Goal: Find specific page/section: Find specific page/section

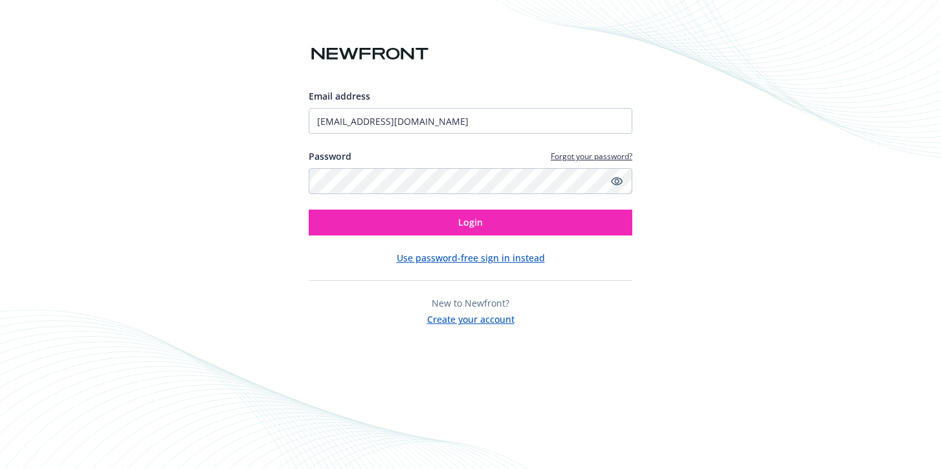
click at [311, 315] on div "New to Newfront? Create your account" at bounding box center [471, 312] width 324 height 30
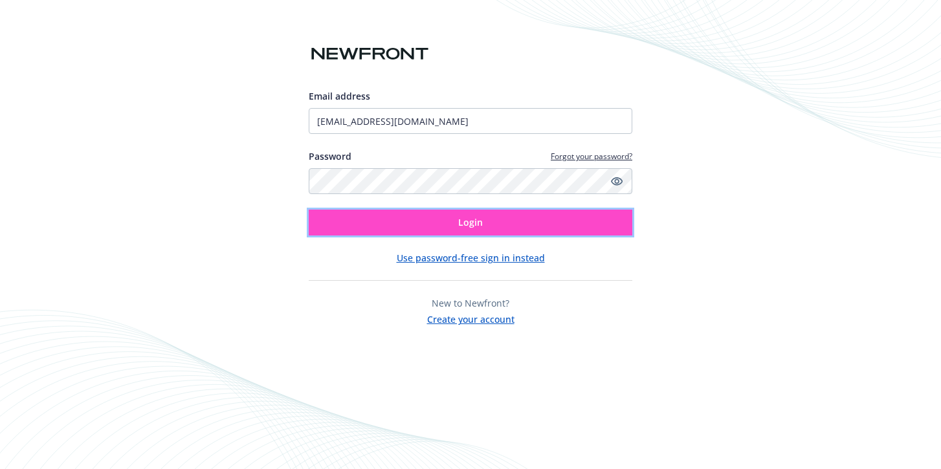
click at [370, 221] on button "Login" at bounding box center [471, 223] width 324 height 26
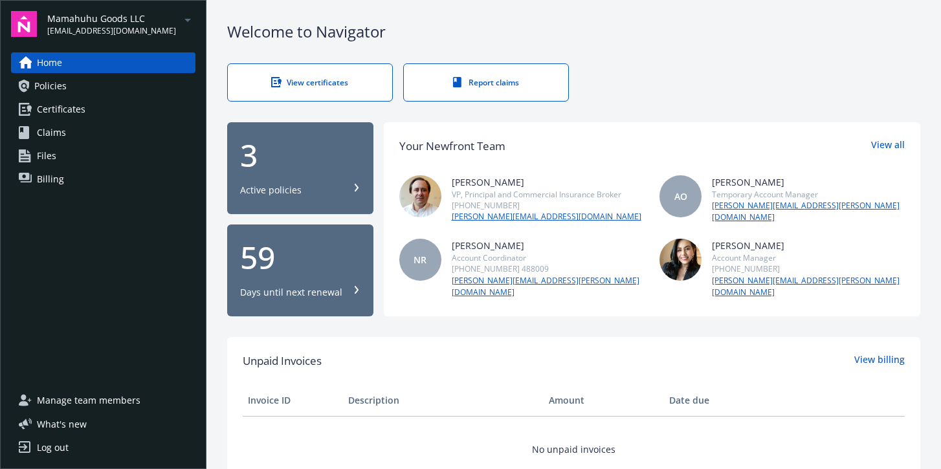
click at [132, 27] on span "[EMAIL_ADDRESS][DOMAIN_NAME]" at bounding box center [111, 31] width 129 height 12
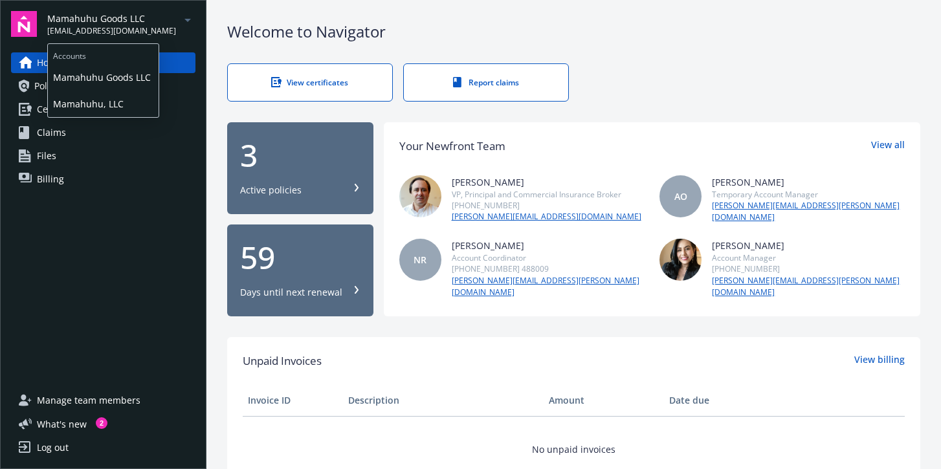
click at [115, 98] on span "Mamahuhu, LLC" at bounding box center [103, 104] width 100 height 27
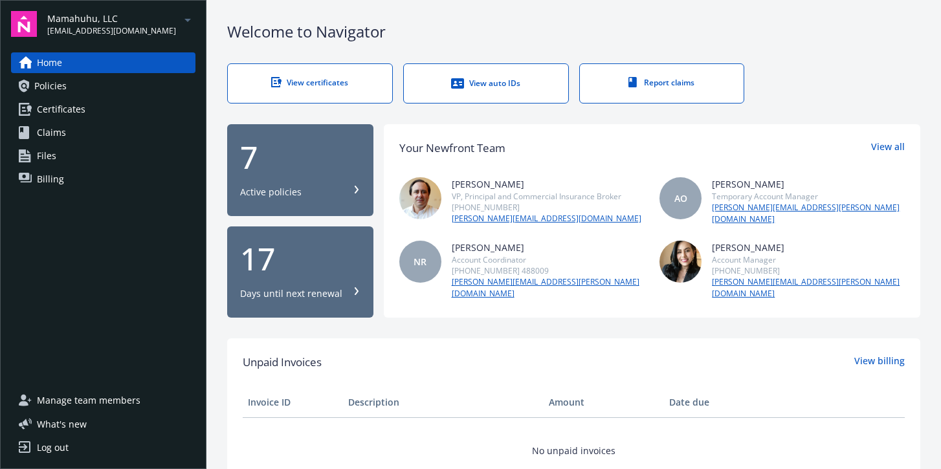
click at [84, 93] on link "Policies" at bounding box center [103, 86] width 185 height 21
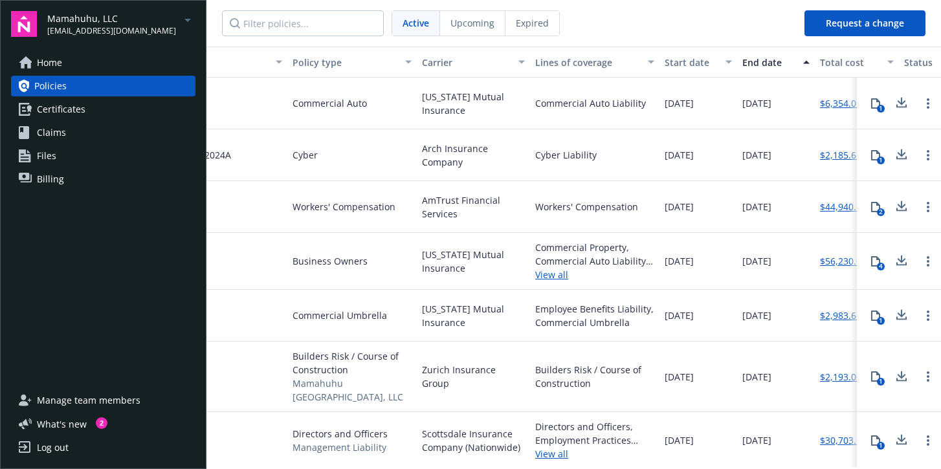
scroll to position [0, 122]
